Goal: Find contact information: Find contact information

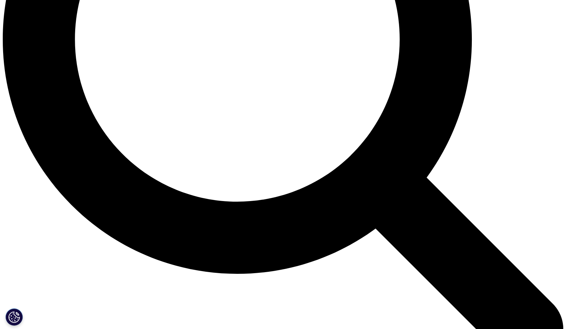
scroll to position [744, 0]
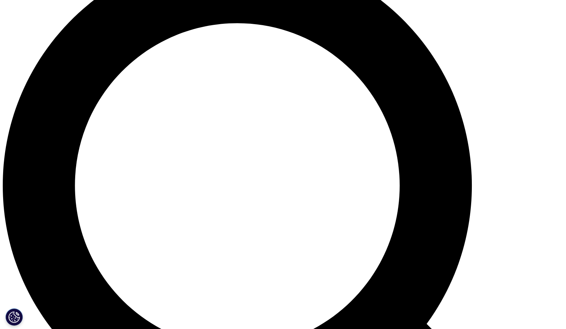
scroll to position [518, 0]
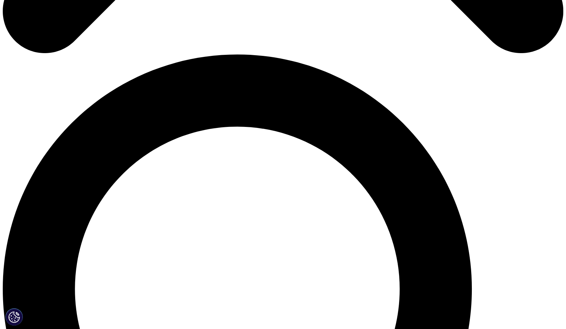
drag, startPoint x: 193, startPoint y: 162, endPoint x: 143, endPoint y: 144, distance: 52.6
copy p "艾昆纬企业管理咨询（上海）有限公司 上海市浦东新区耀龙路 1359 号晶耀商务广场 1 幢 9 楼 +86 21 3325 2288"
